Goal: Task Accomplishment & Management: Complete application form

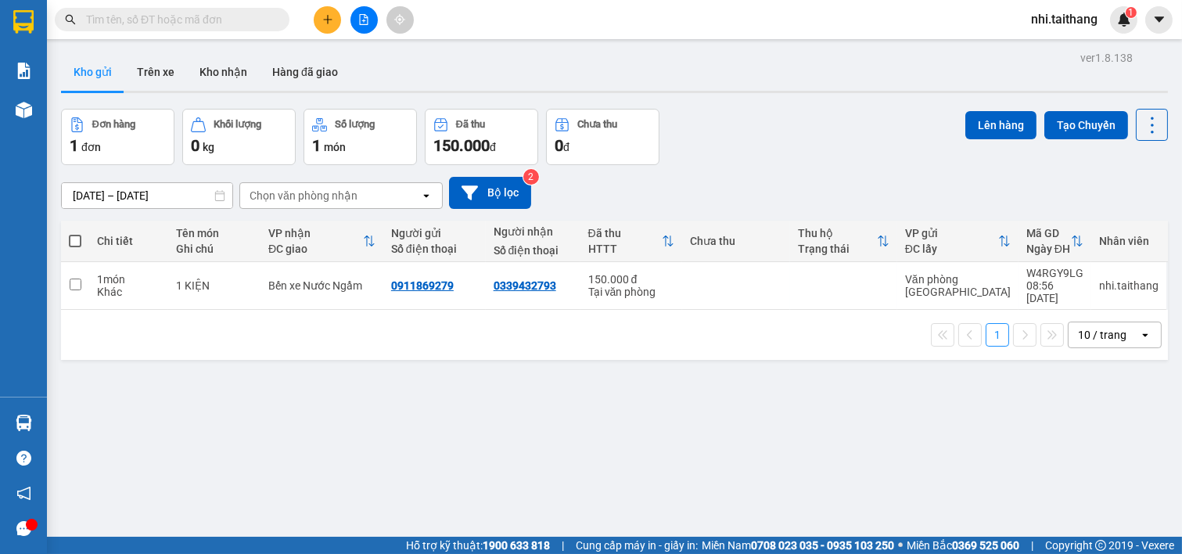
click at [196, 24] on input "text" at bounding box center [178, 19] width 185 height 17
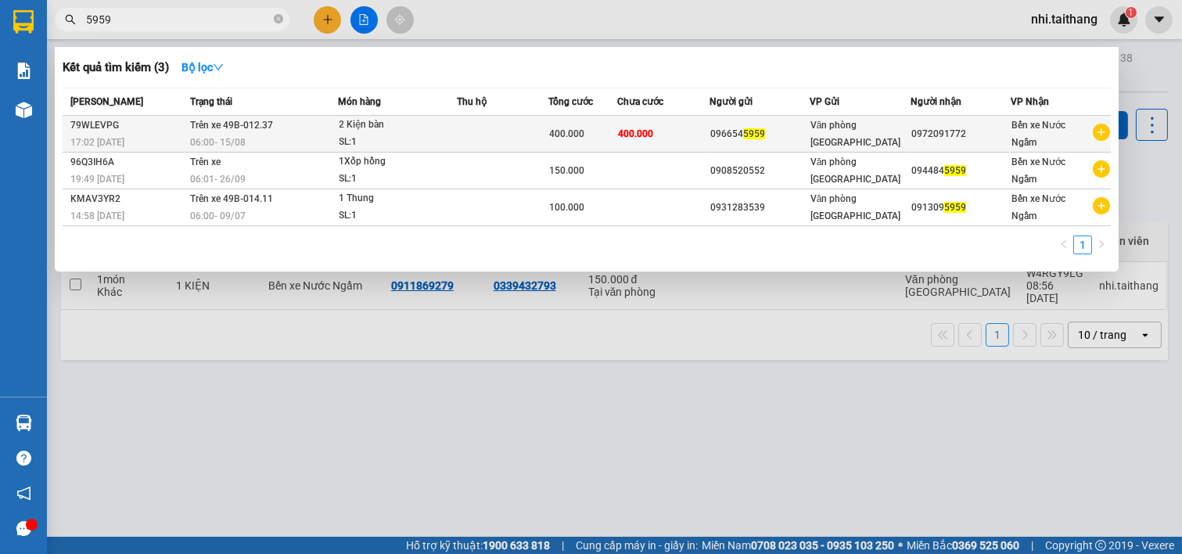
type input "5959"
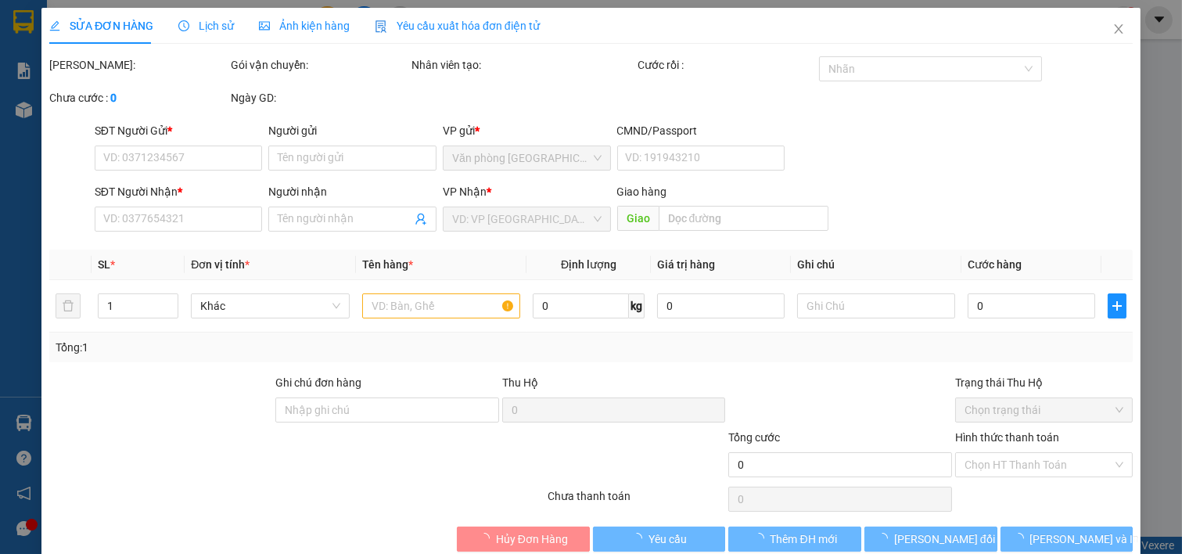
type input "0966545959"
type input "0972091772"
type input "400.000"
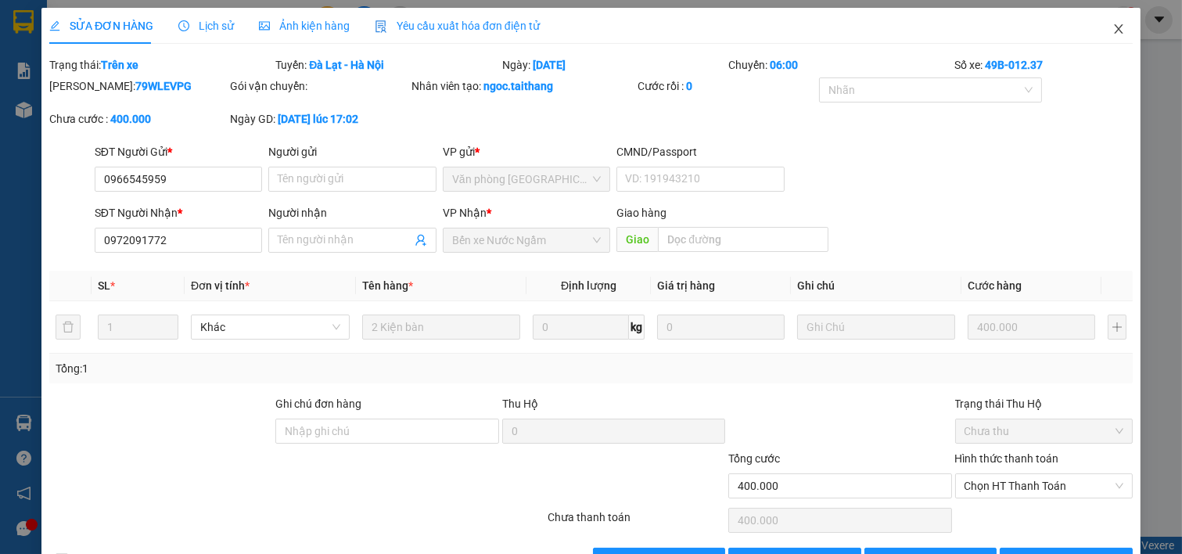
click at [1113, 26] on icon "close" at bounding box center [1119, 29] width 13 height 13
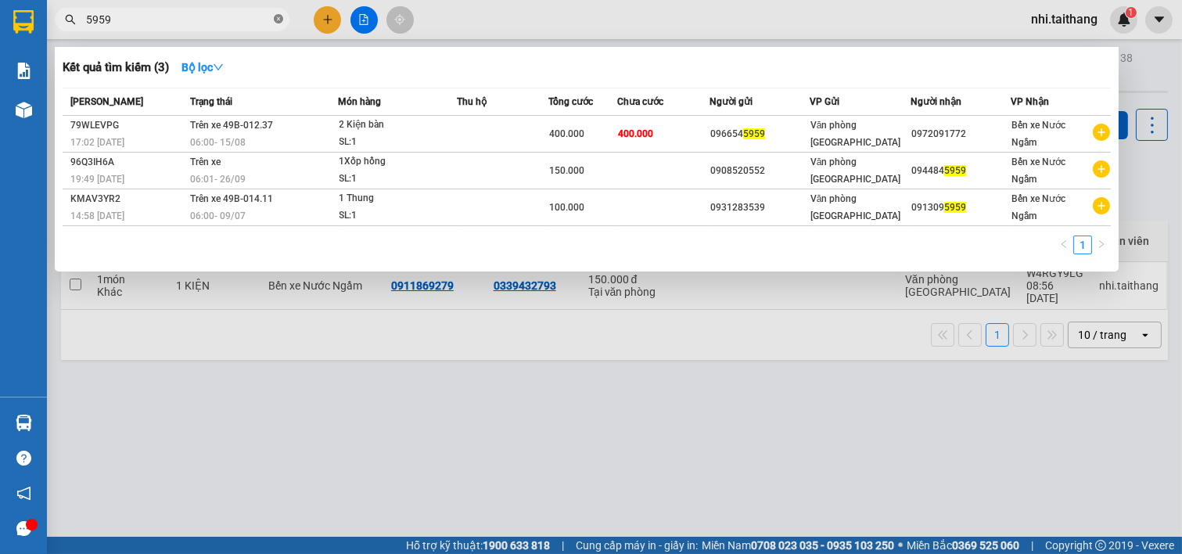
click at [282, 14] on icon "close-circle" at bounding box center [278, 18] width 9 height 9
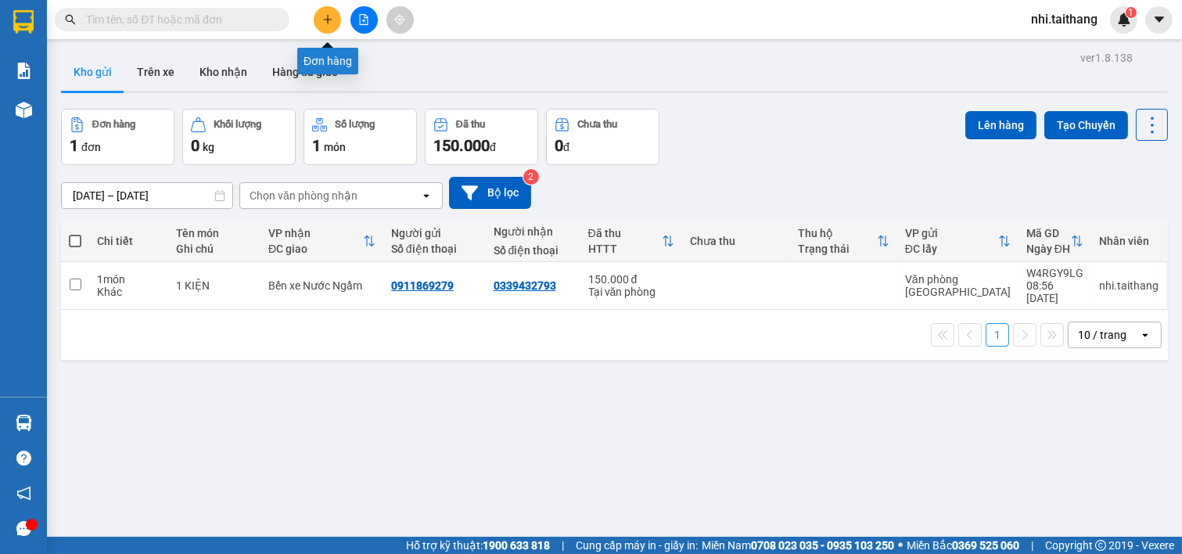
click at [325, 18] on button at bounding box center [327, 19] width 27 height 27
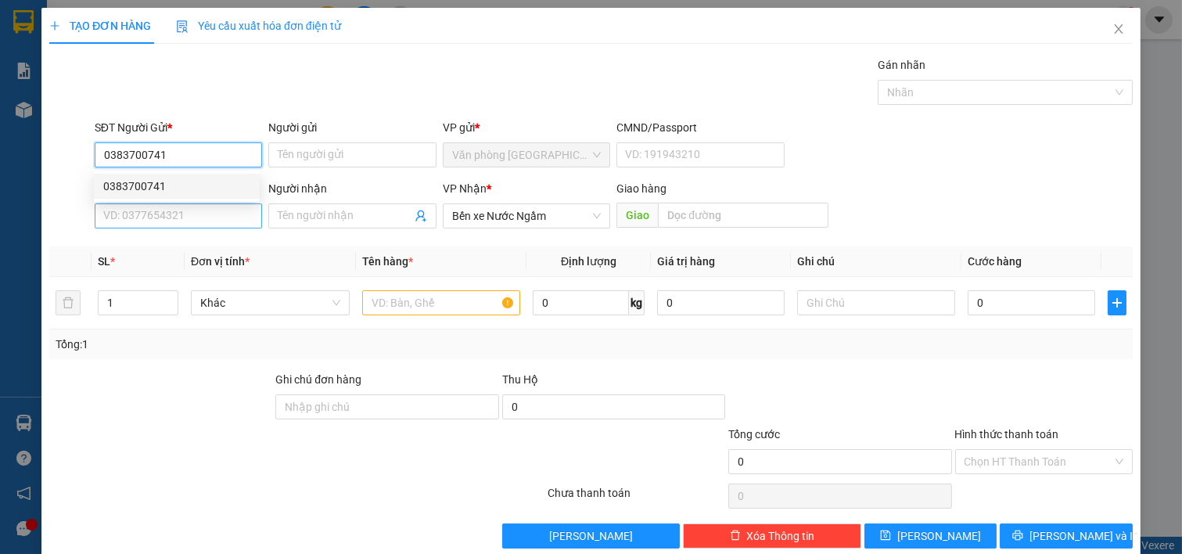
type input "0383700741"
click at [201, 225] on input "SĐT Người Nhận *" at bounding box center [179, 215] width 168 height 25
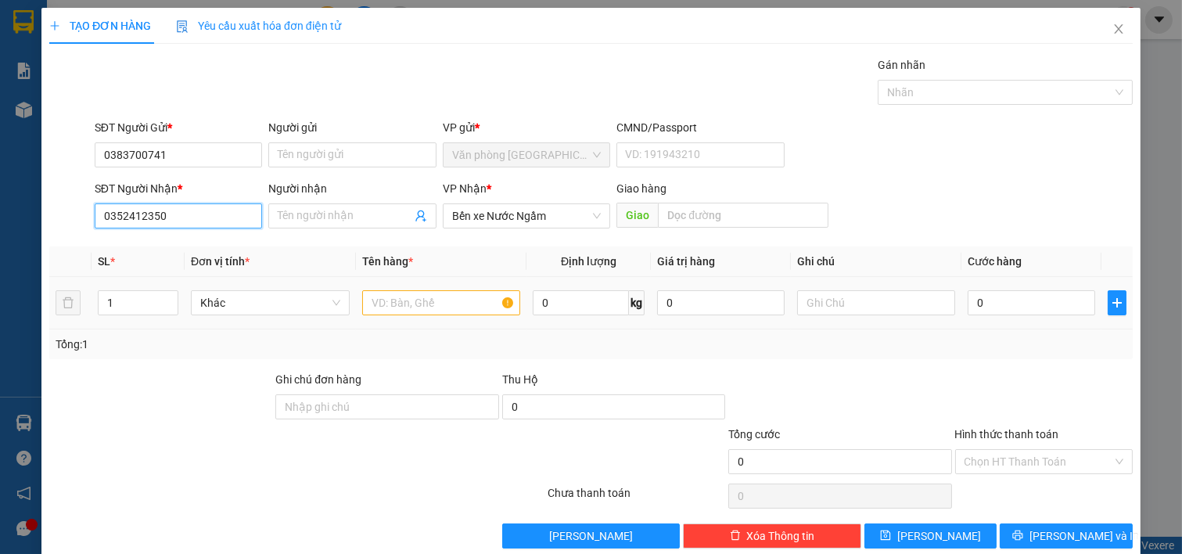
type input "0352412350"
click at [443, 297] on input "text" at bounding box center [441, 302] width 159 height 25
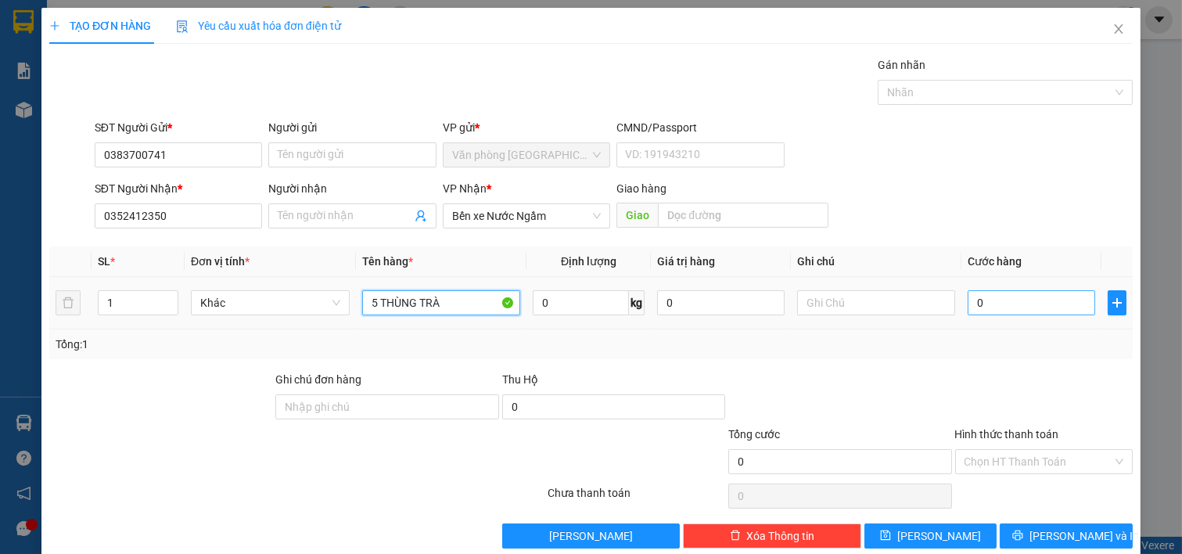
type input "5 THÙNG TRÀ"
click at [1003, 299] on input "0" at bounding box center [1032, 302] width 128 height 25
type input "006"
type input "6"
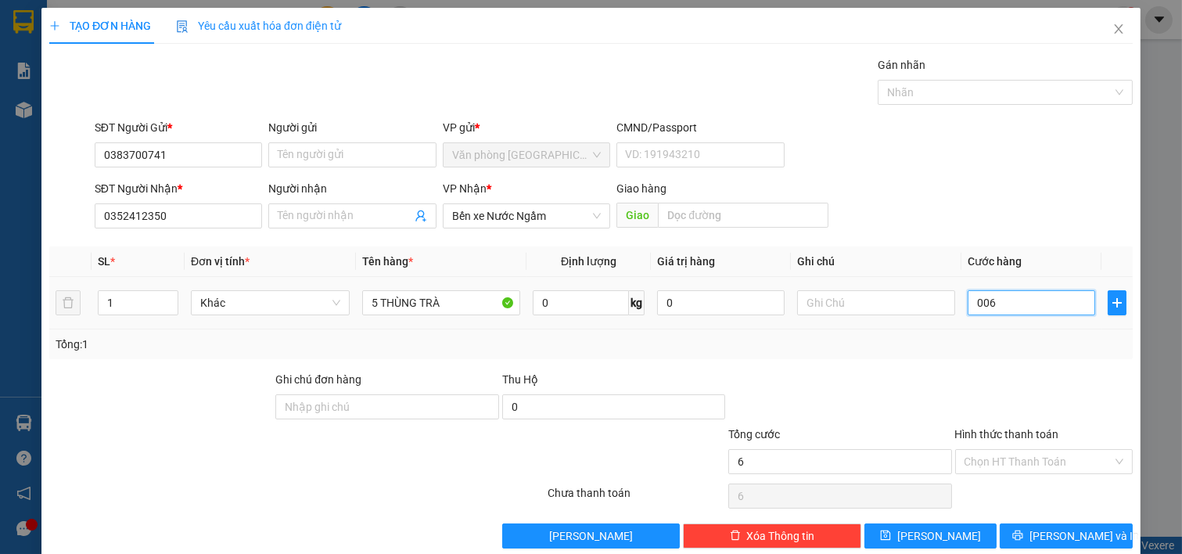
type input "0.060"
type input "60"
type input "00.600"
type input "600"
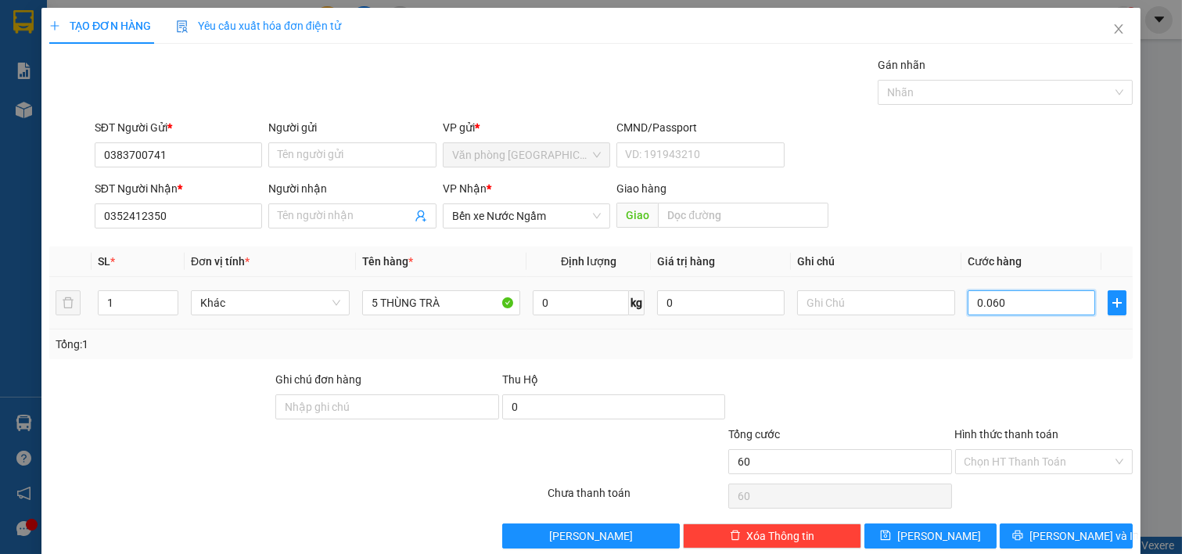
type input "600"
type input "600.000"
drag, startPoint x: 1005, startPoint y: 458, endPoint x: 1020, endPoint y: 467, distance: 17.9
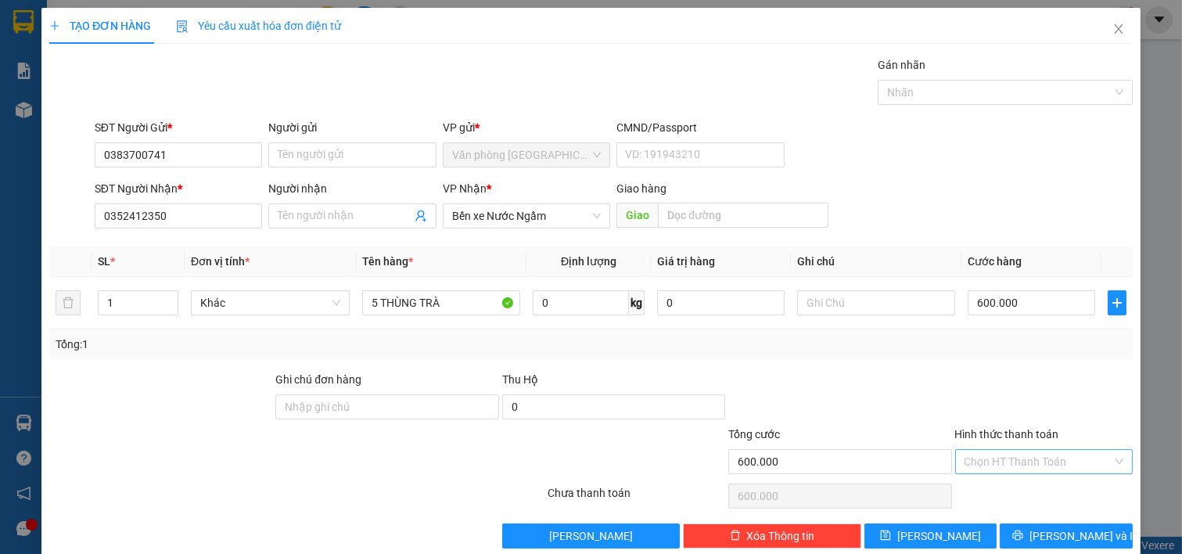
click at [1006, 458] on input "Hình thức thanh toán" at bounding box center [1039, 461] width 149 height 23
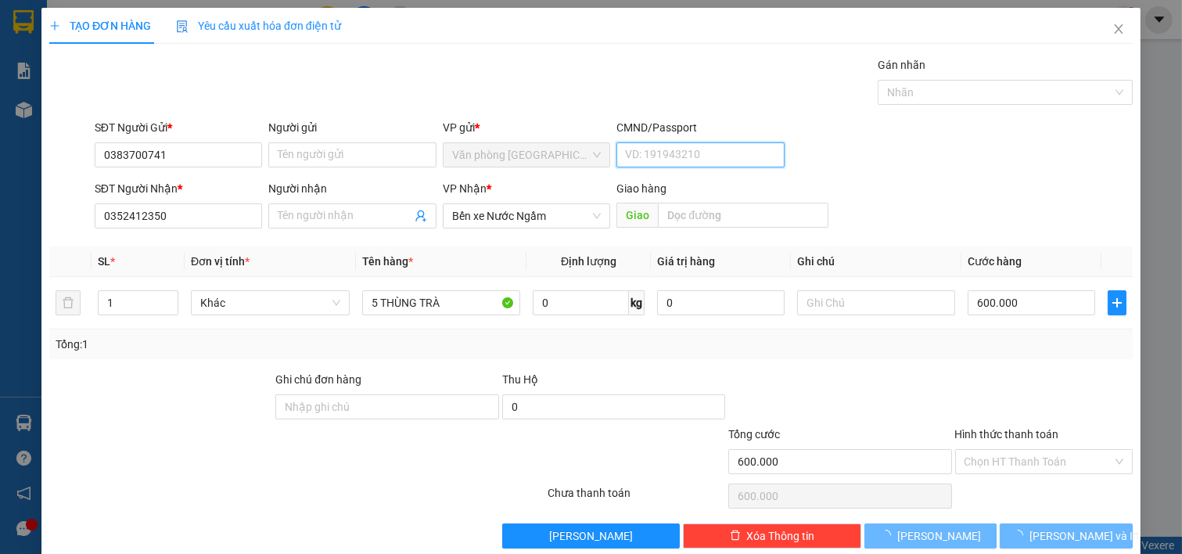
click at [738, 155] on input "CMND/Passport" at bounding box center [701, 154] width 168 height 25
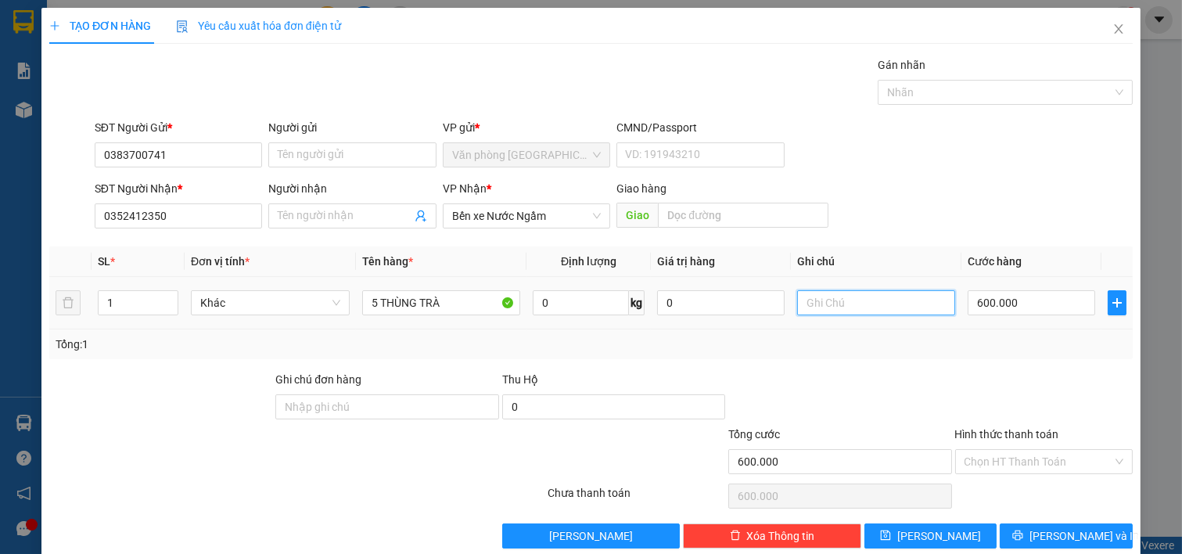
click at [840, 296] on input "text" at bounding box center [876, 302] width 159 height 25
type input "+ 250 TẬN NƠI"
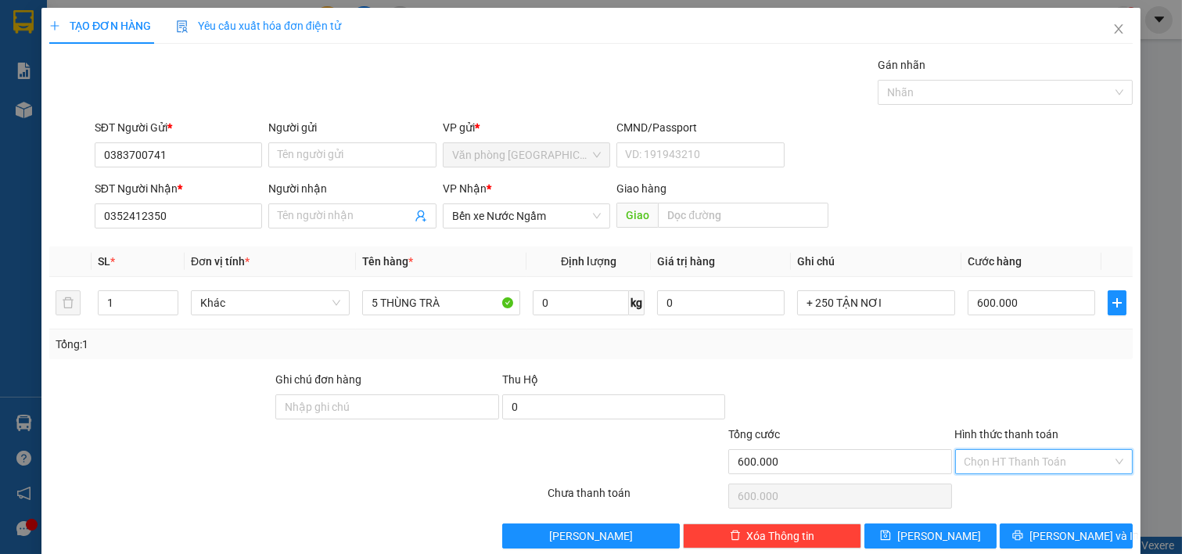
click at [988, 460] on input "Hình thức thanh toán" at bounding box center [1039, 461] width 149 height 23
click at [990, 380] on div "Tại văn phòng" at bounding box center [1033, 380] width 157 height 17
type input "0"
click at [1072, 534] on span "[PERSON_NAME] và In" at bounding box center [1085, 535] width 110 height 17
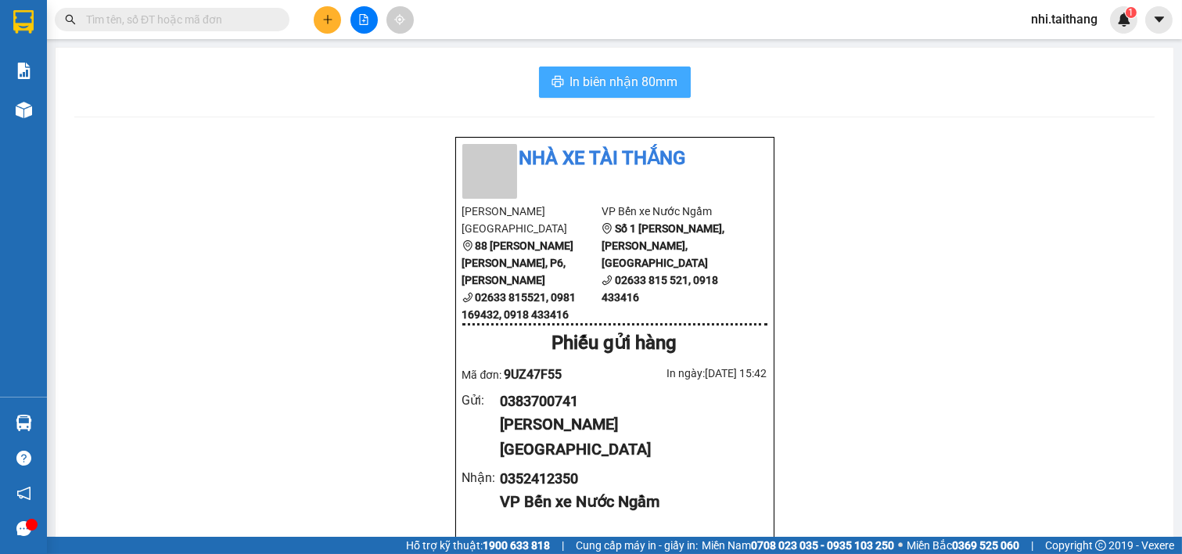
click at [606, 86] on span "In biên nhận 80mm" at bounding box center [624, 82] width 108 height 20
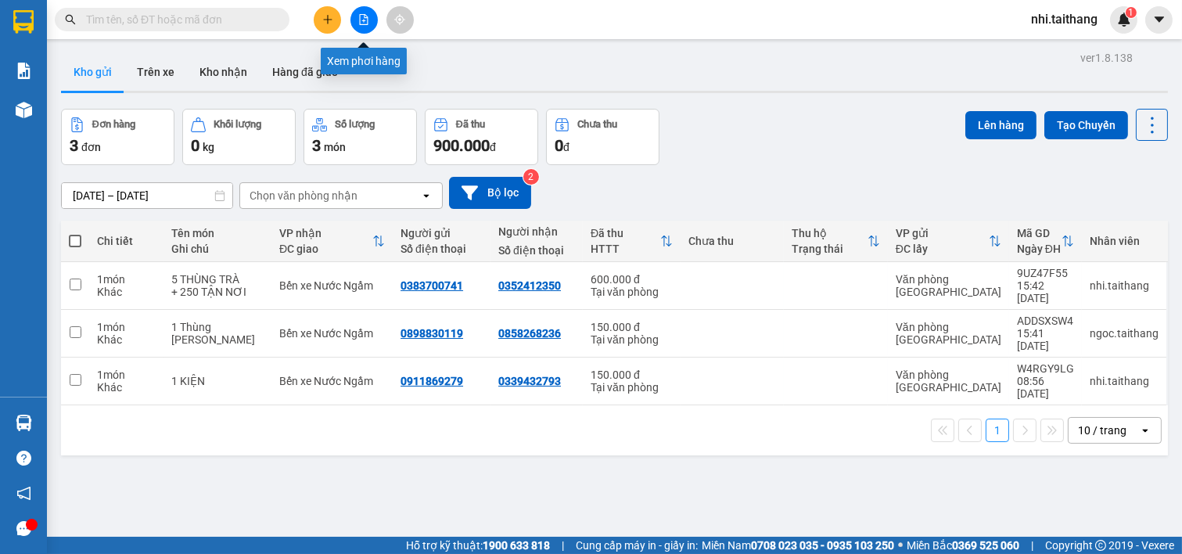
click at [364, 18] on icon "file-add" at bounding box center [363, 19] width 11 height 11
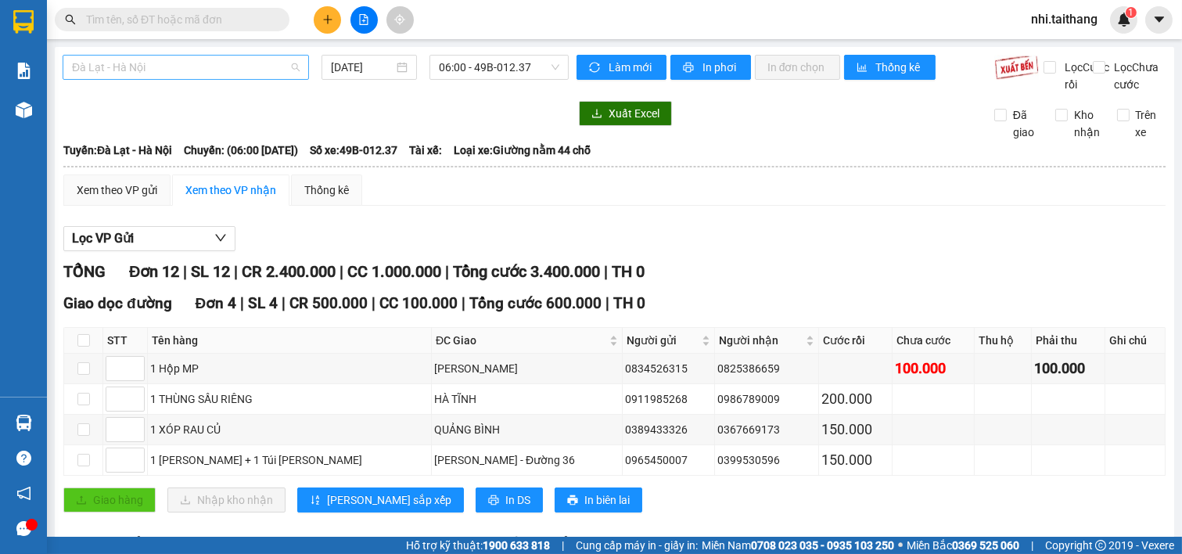
click at [191, 69] on span "Đà Lạt - Hà Nội" at bounding box center [186, 67] width 228 height 23
click at [358, 67] on input "[DATE]" at bounding box center [362, 67] width 63 height 17
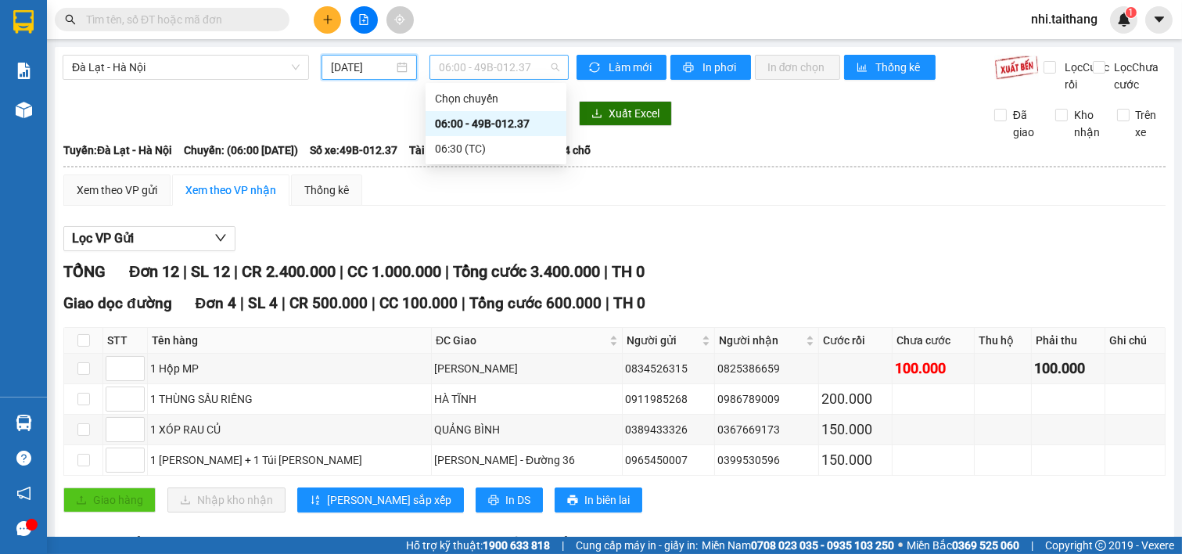
click at [482, 61] on span "06:00 - 49B-012.37" at bounding box center [499, 67] width 120 height 23
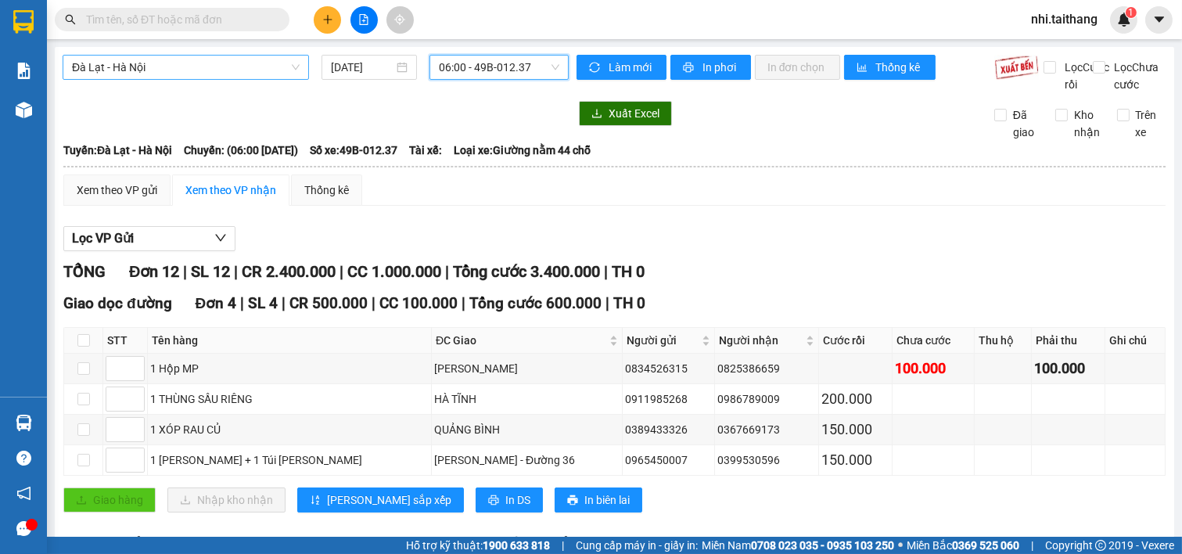
click at [137, 73] on span "Đà Lạt - Hà Nội" at bounding box center [186, 67] width 228 height 23
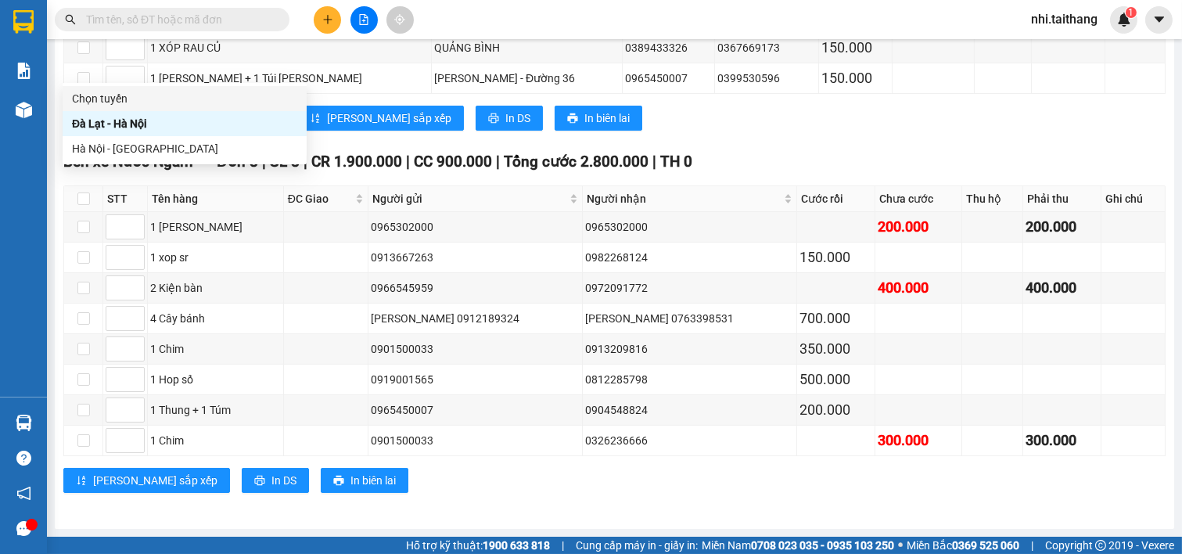
scroll to position [228, 0]
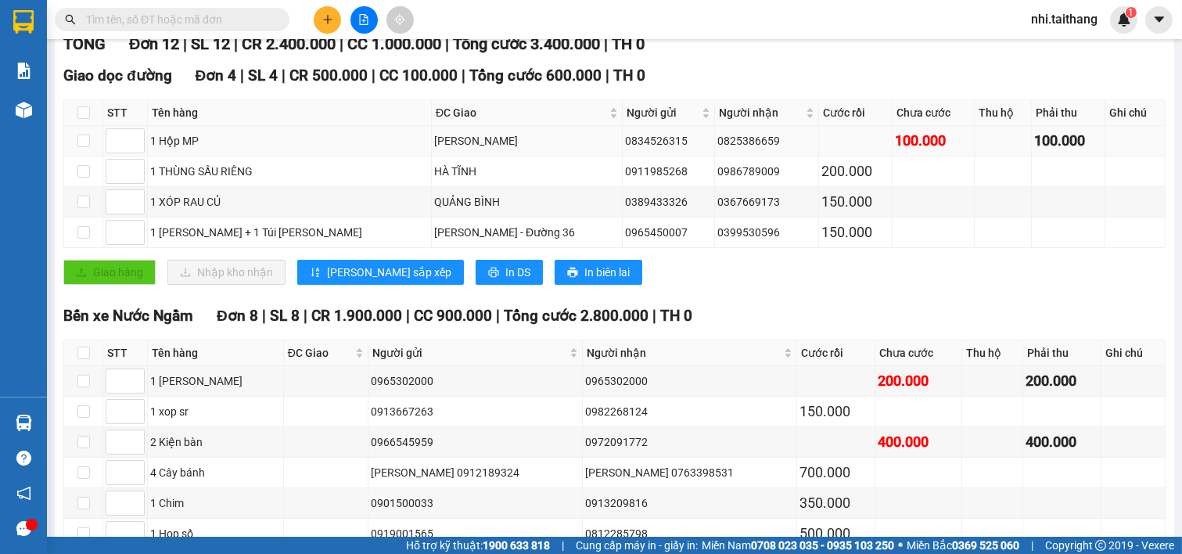
click at [356, 149] on div "1 Hộp MP" at bounding box center [289, 140] width 279 height 17
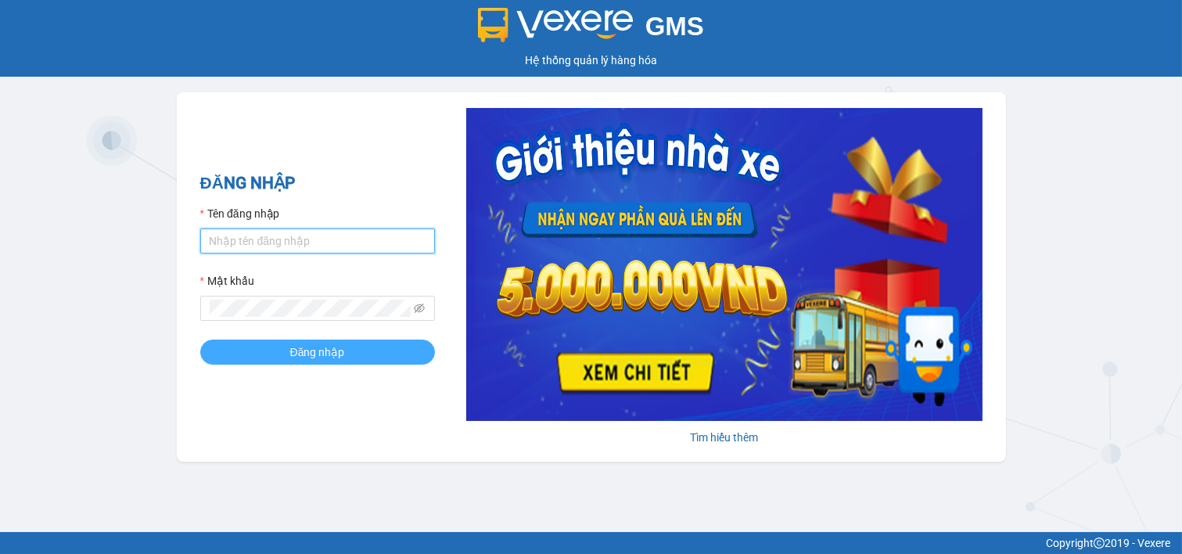
type input "nhi.taithang"
click at [254, 349] on button "Đăng nhập" at bounding box center [317, 352] width 235 height 25
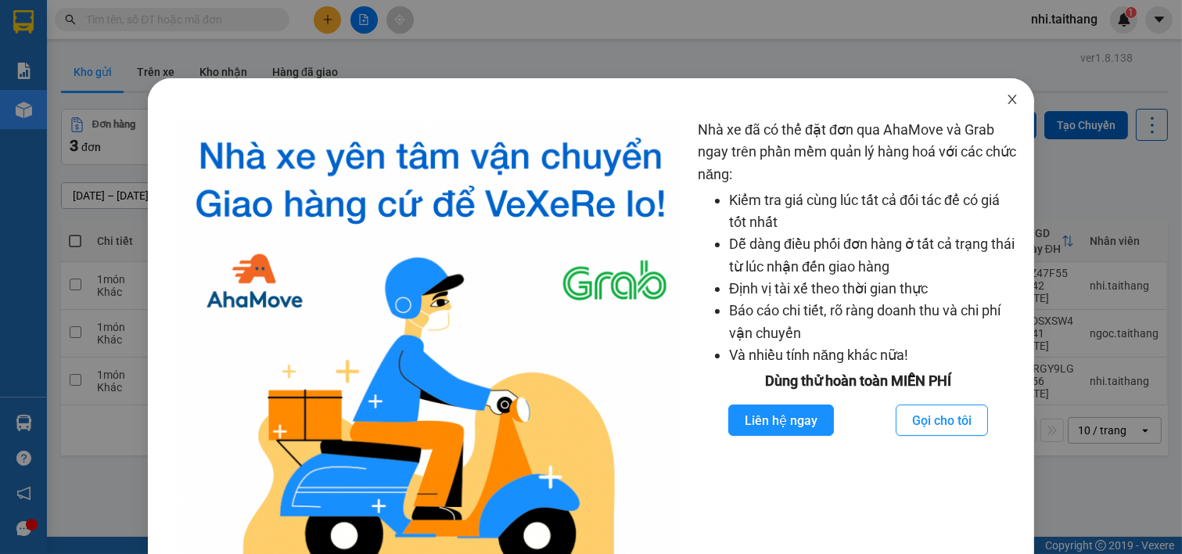
click at [1006, 99] on icon "close" at bounding box center [1012, 99] width 13 height 13
